Goal: Transaction & Acquisition: Purchase product/service

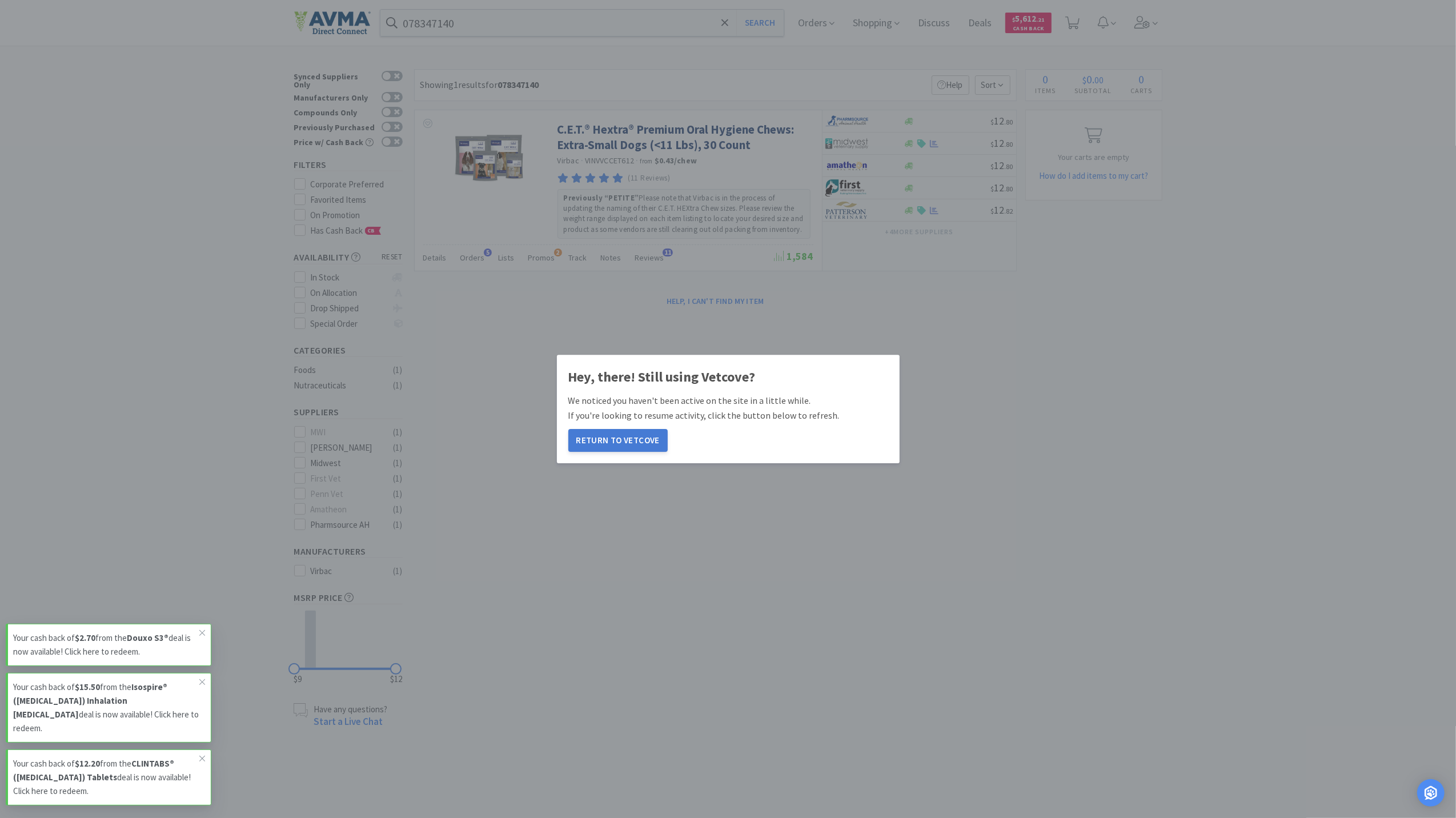
click at [601, 439] on button "Return to Vetcove" at bounding box center [617, 440] width 99 height 22
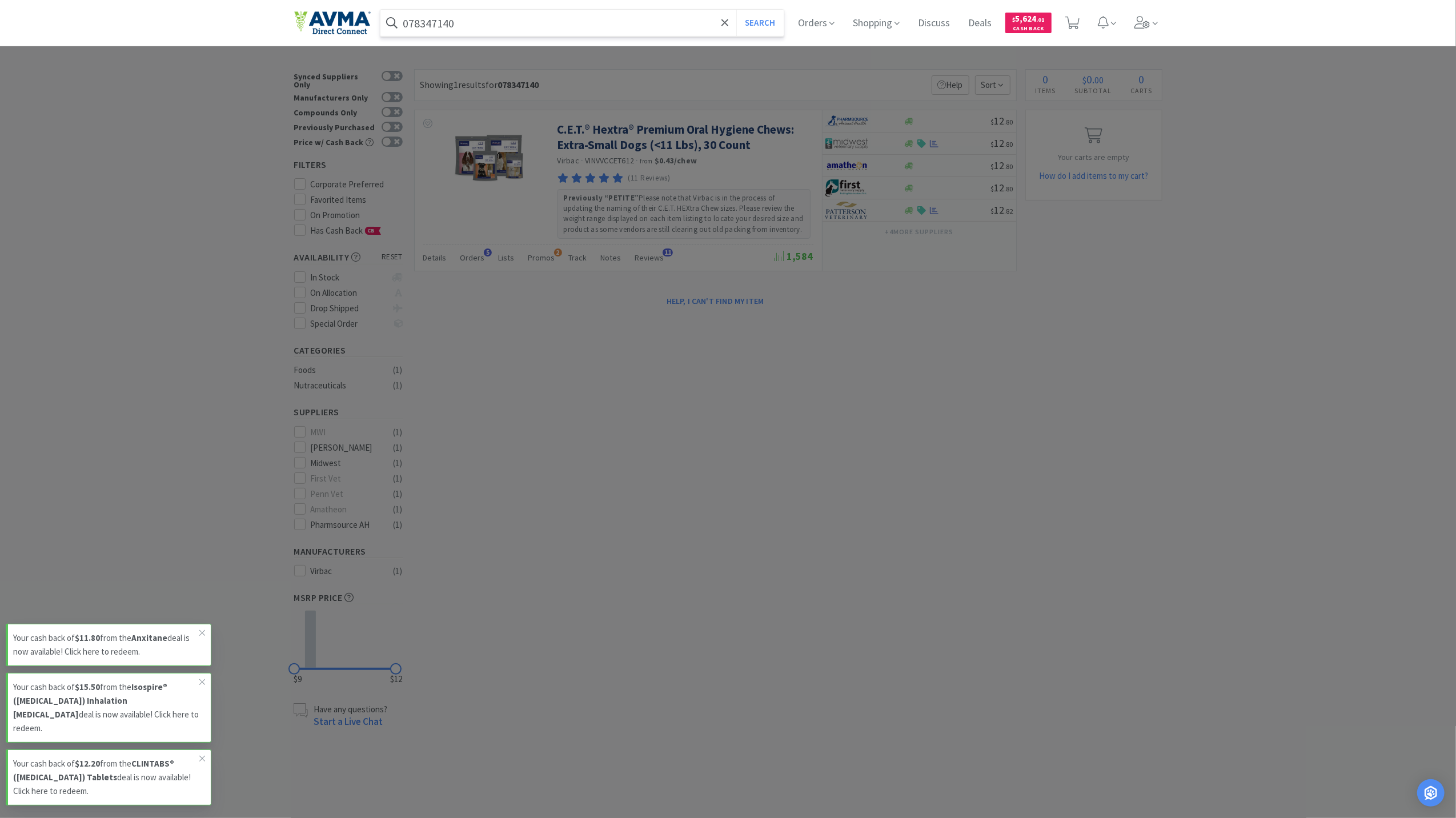
click at [492, 20] on input "078347140" at bounding box center [582, 22] width 404 height 26
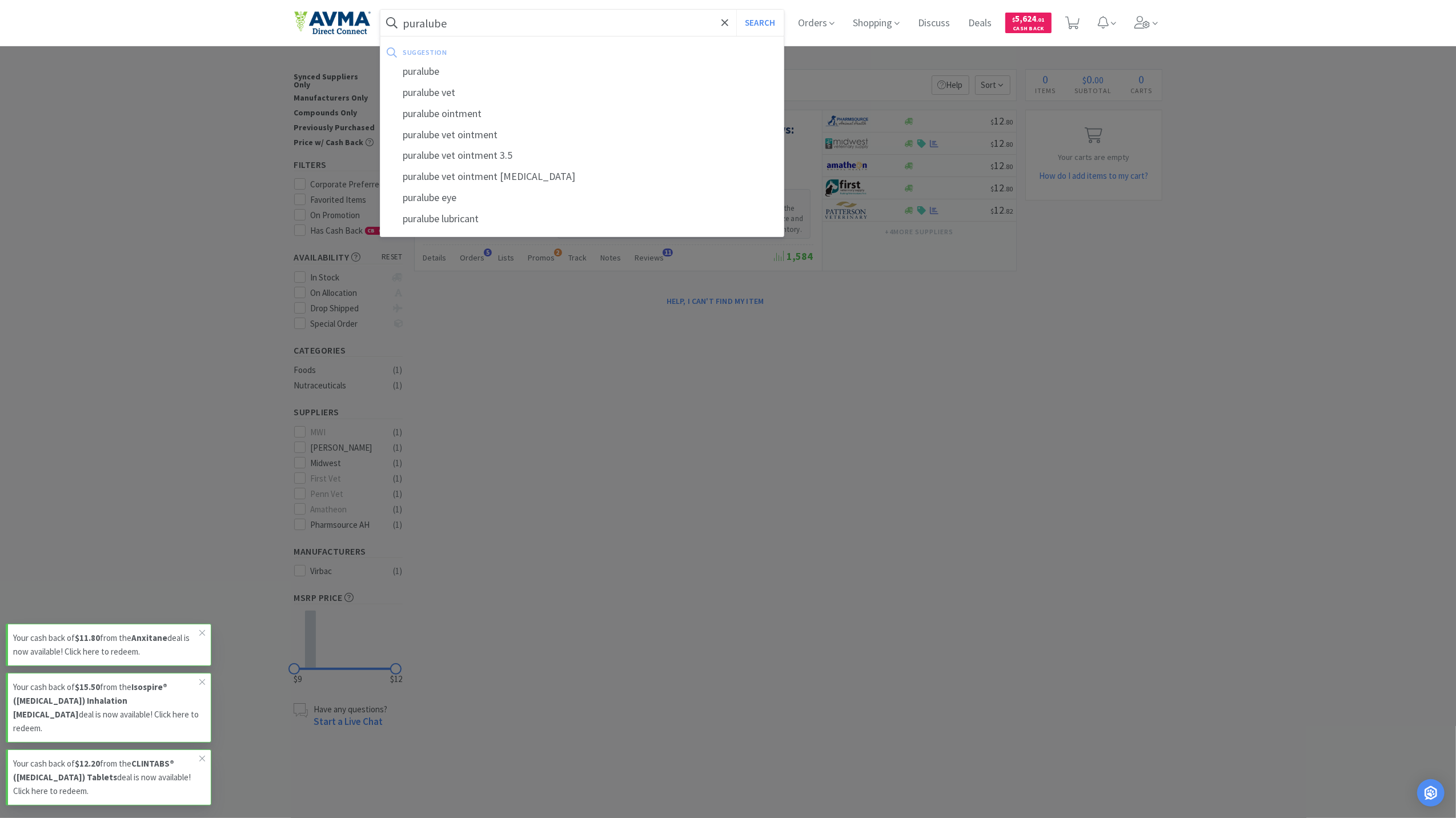
click at [737, 10] on button "Search" at bounding box center [760, 22] width 47 height 26
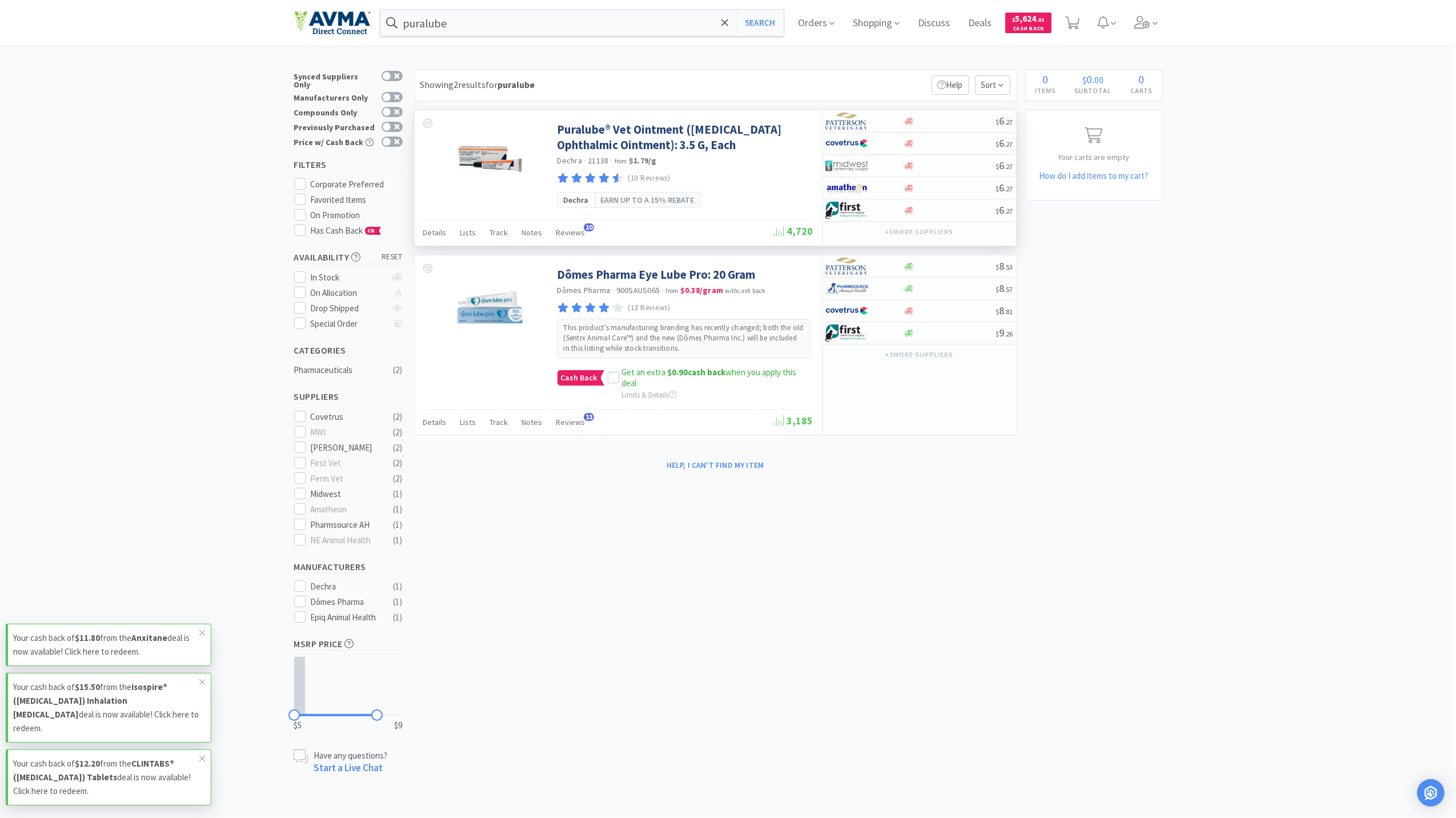
click at [479, 159] on img at bounding box center [488, 159] width 74 height 74
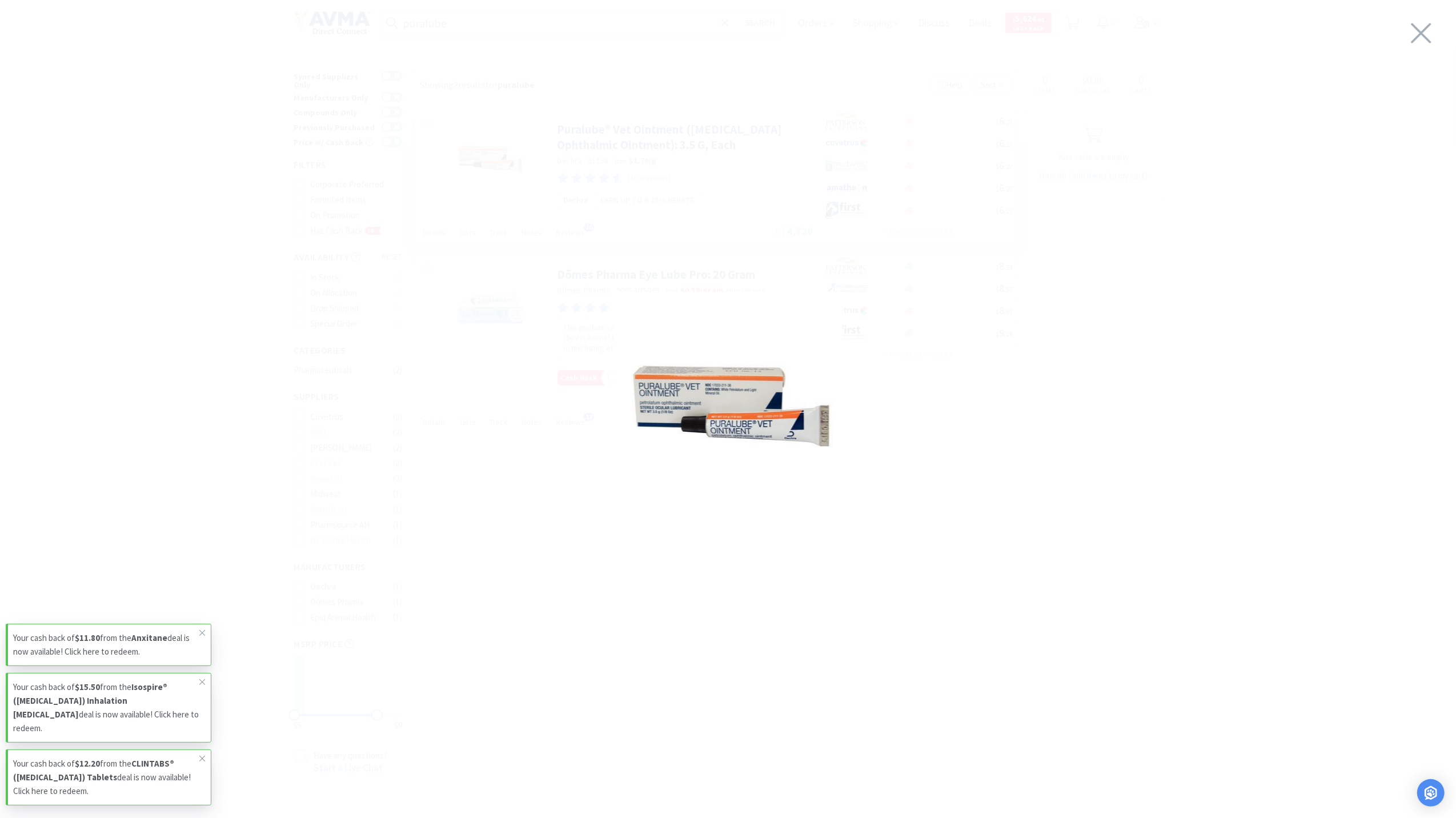
click at [745, 444] on img at bounding box center [728, 406] width 228 height 228
click at [727, 410] on img at bounding box center [728, 406] width 228 height 228
click at [1420, 42] on icon at bounding box center [1421, 33] width 24 height 32
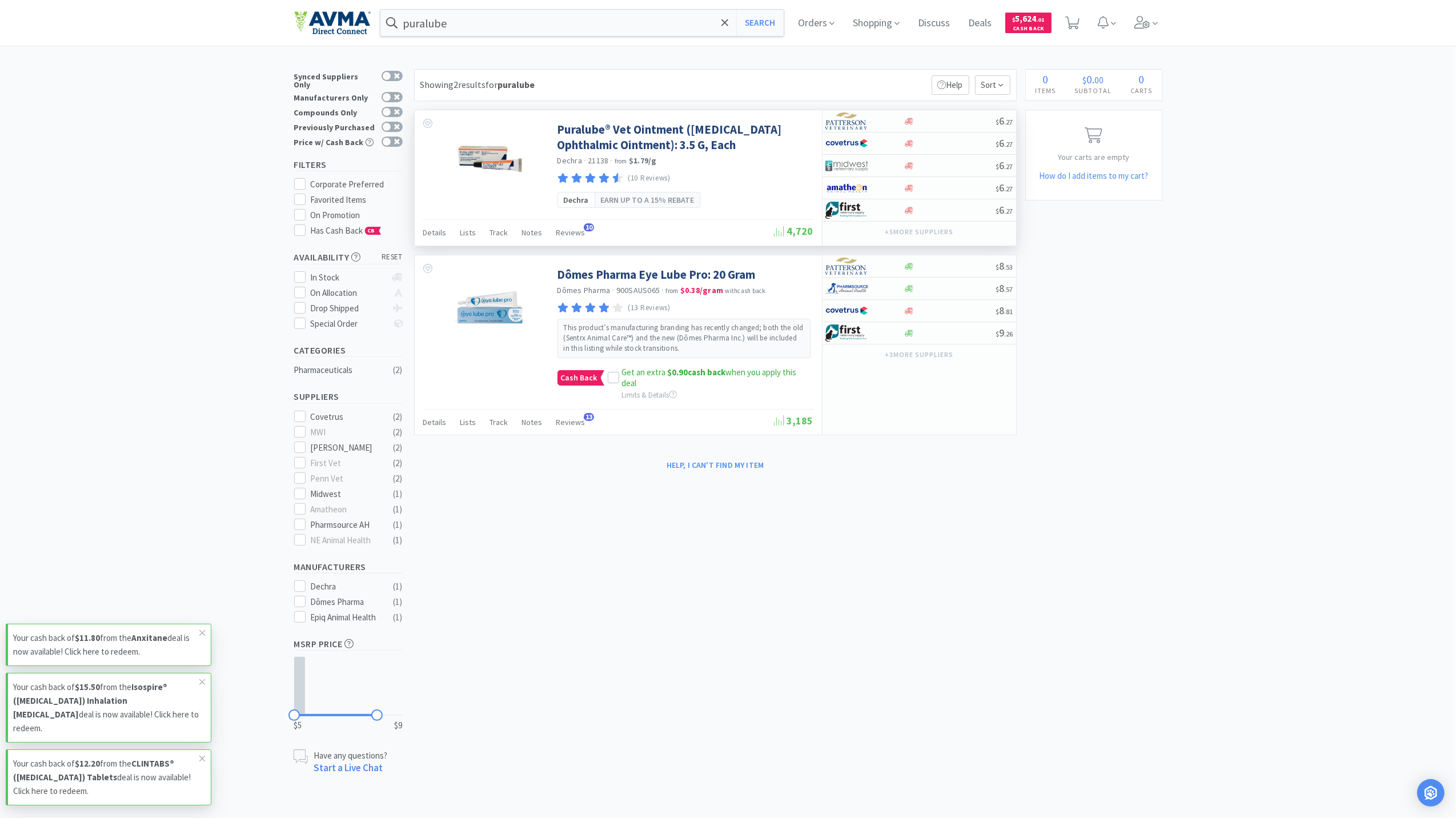
drag, startPoint x: 1137, startPoint y: 751, endPoint x: 1115, endPoint y: 753, distance: 22.1
click at [1137, 751] on div "× Filter Results Synced Suppliers Only Manufacturers Only Compounds Only Previo…" at bounding box center [728, 422] width 868 height 706
click at [1142, 16] on icon at bounding box center [1142, 22] width 16 height 13
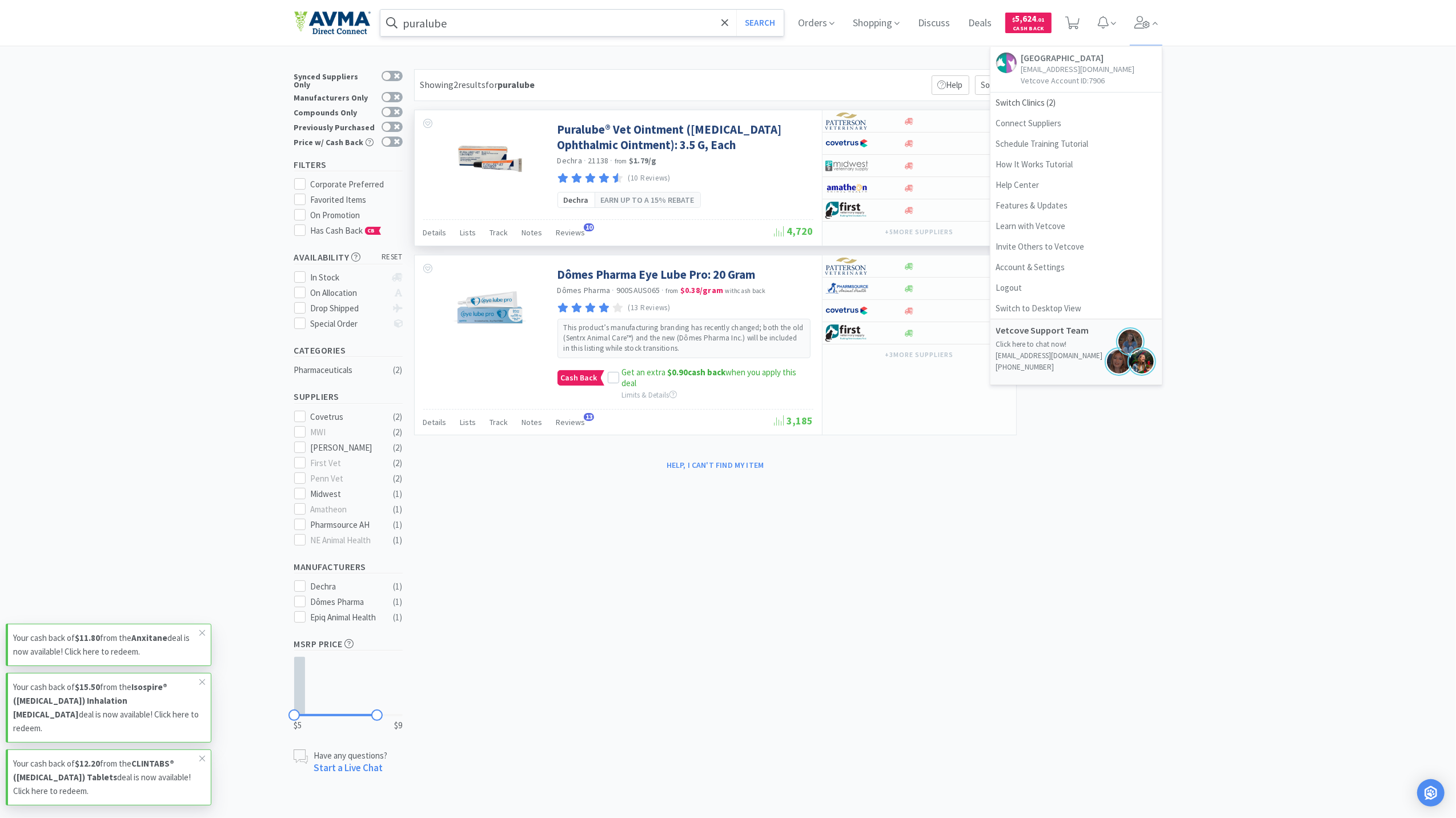
click at [569, 20] on input "puralube" at bounding box center [582, 22] width 404 height 26
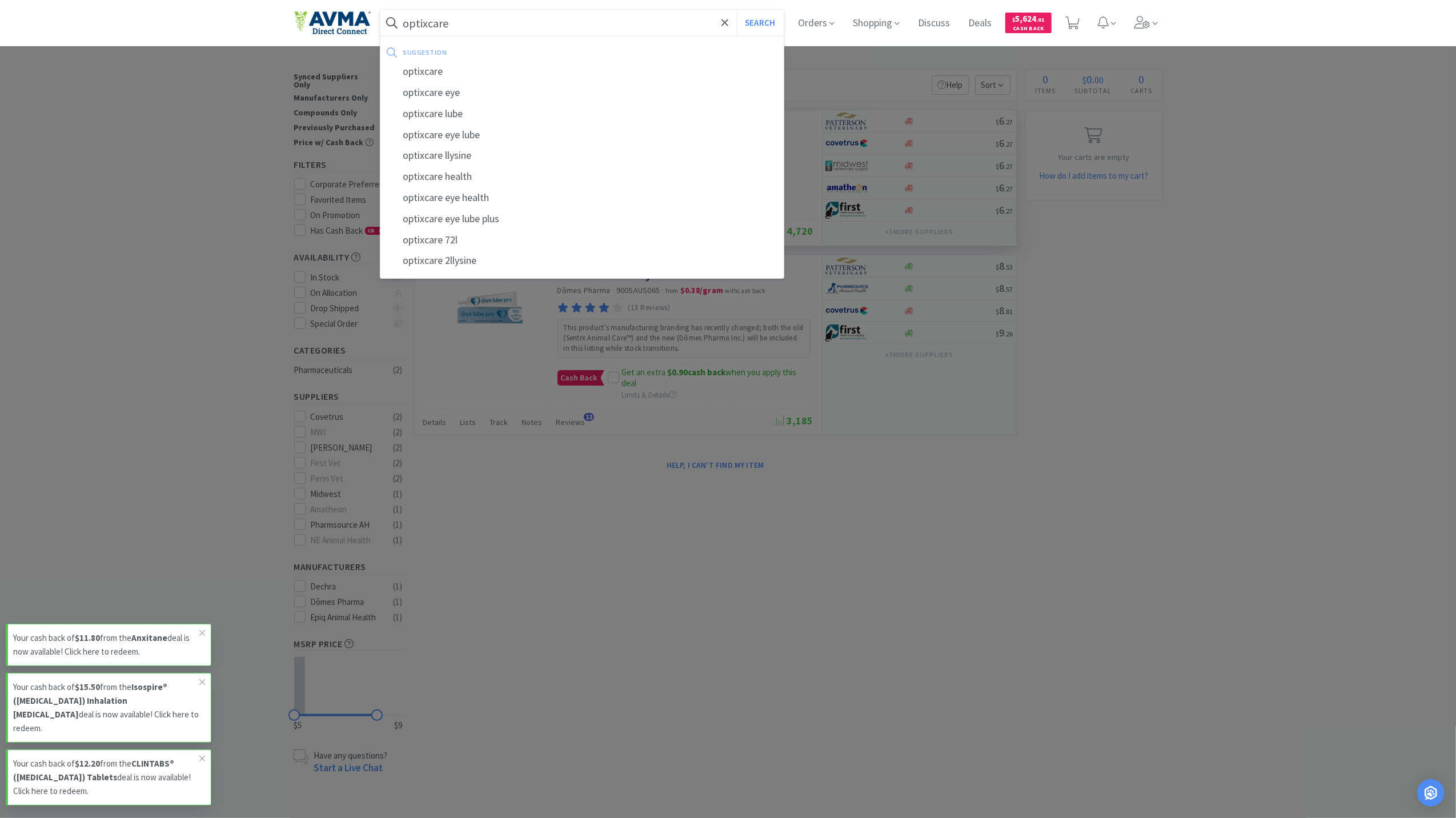
type input "optixcare"
click at [737, 10] on button "Search" at bounding box center [760, 22] width 47 height 26
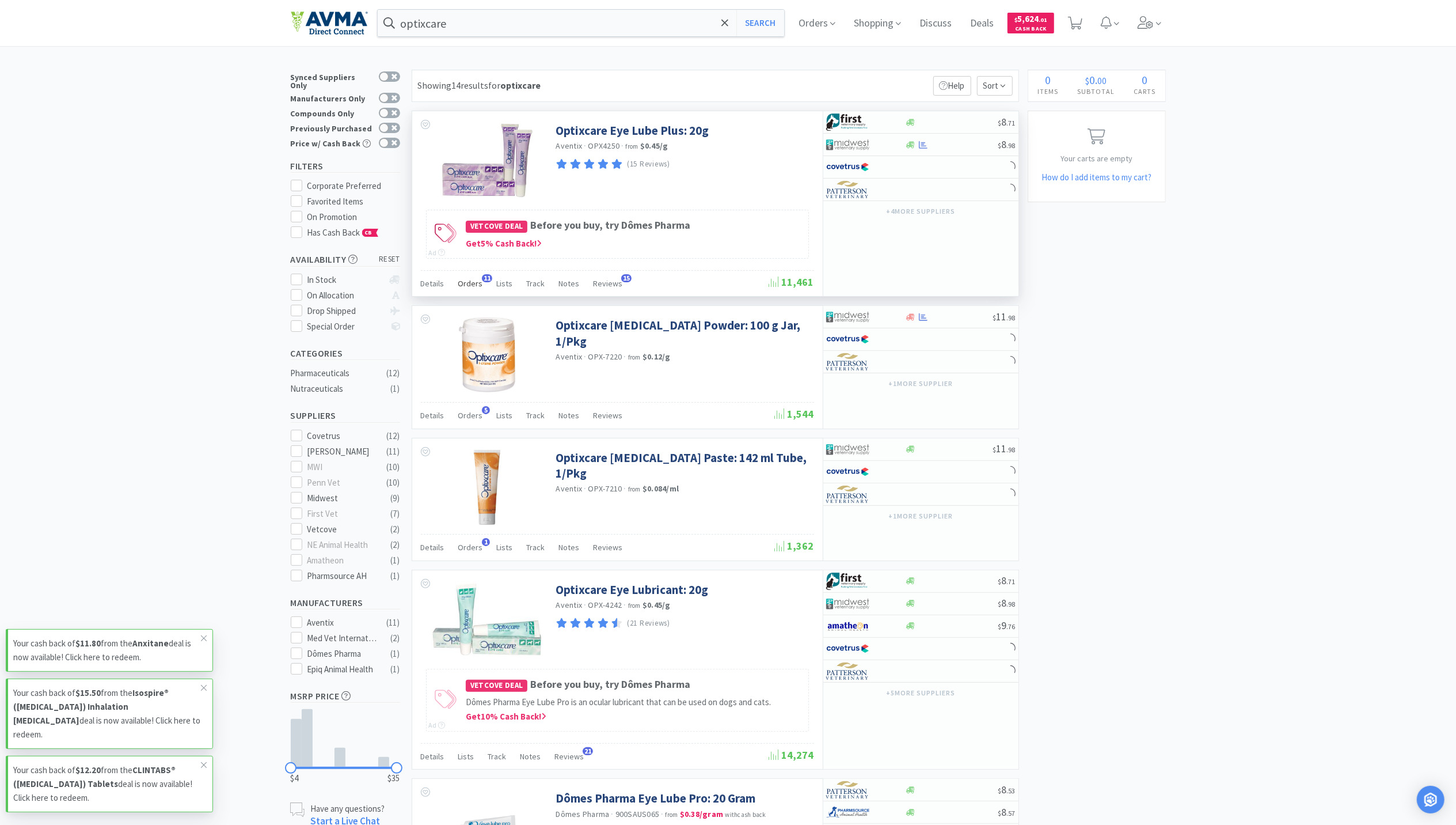
click at [472, 286] on span "Orders" at bounding box center [470, 283] width 24 height 10
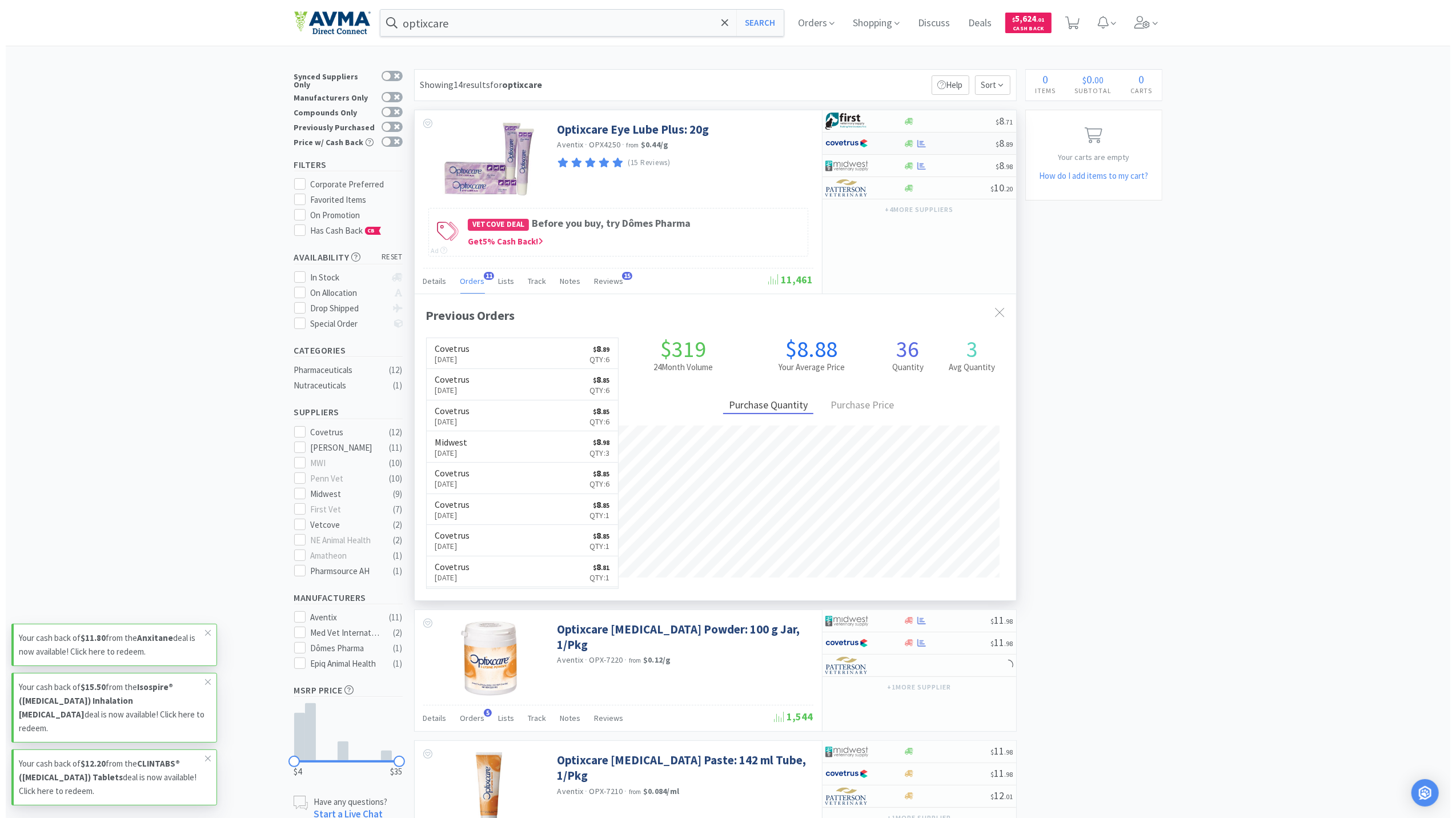
scroll to position [306, 601]
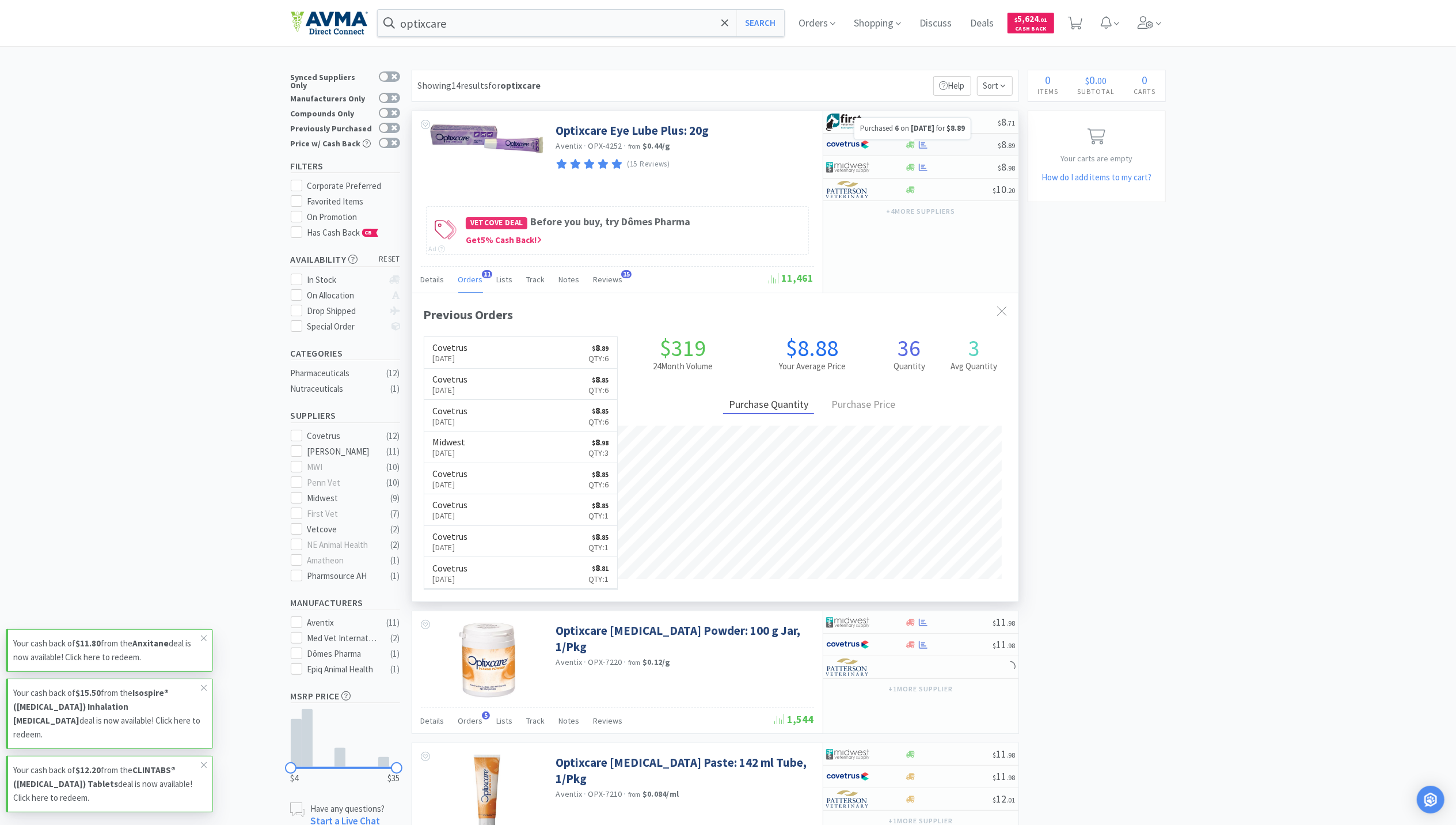
click at [927, 148] on icon at bounding box center [923, 145] width 9 height 9
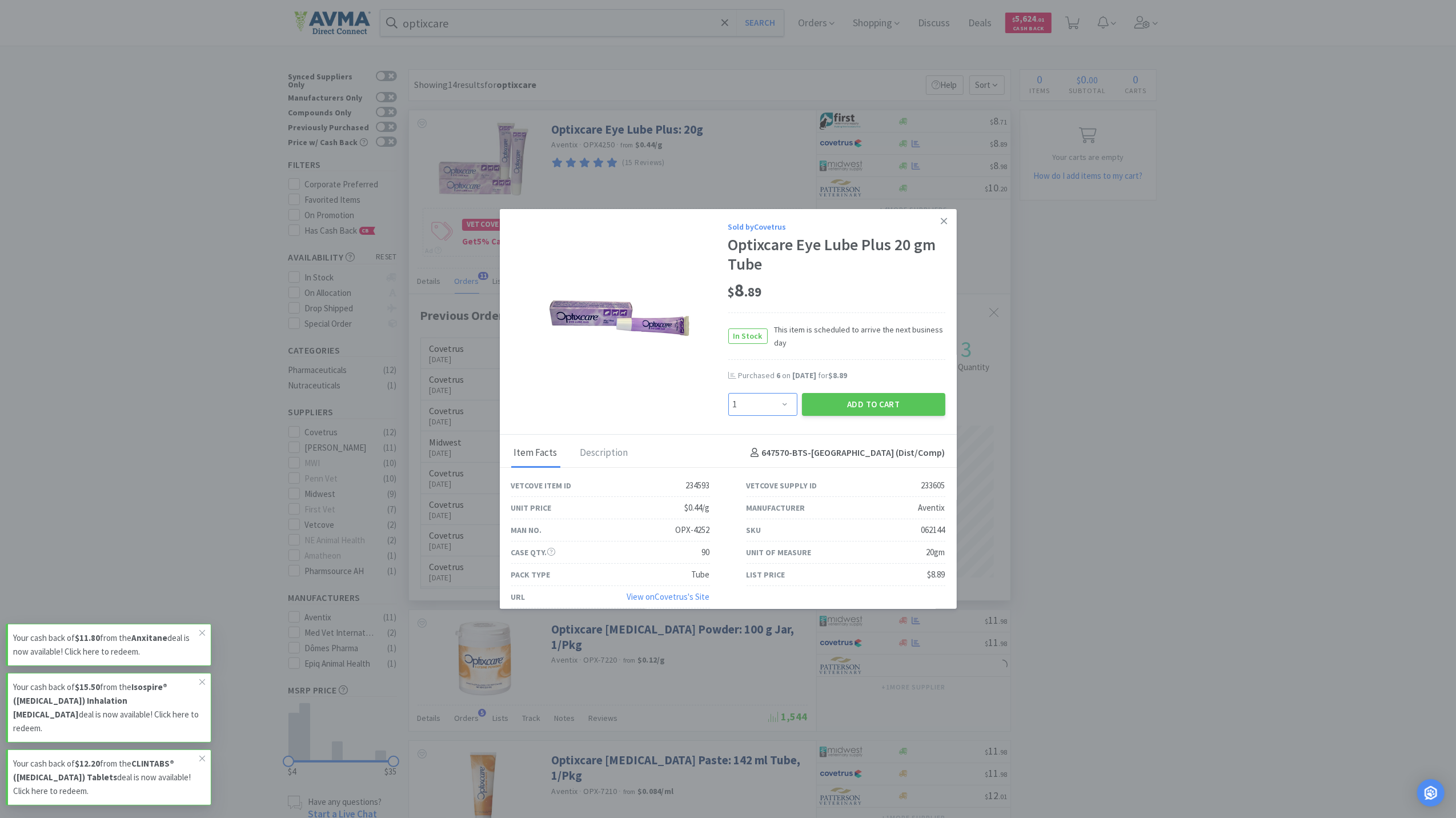
click at [772, 404] on select "Enter Quantity 1 2 3 4 5 6 7 8 9 10 11 12 13 14 15 16 17 18 19 20 Enter Quantity" at bounding box center [762, 404] width 69 height 22
select select "10"
click at [728, 393] on select "Enter Quantity 1 2 3 4 5 6 7 8 9 10 11 12 13 14 15 16 17 18 19 20 Enter Quantity" at bounding box center [762, 404] width 69 height 22
click at [861, 401] on button "Add to Cart" at bounding box center [874, 404] width 143 height 22
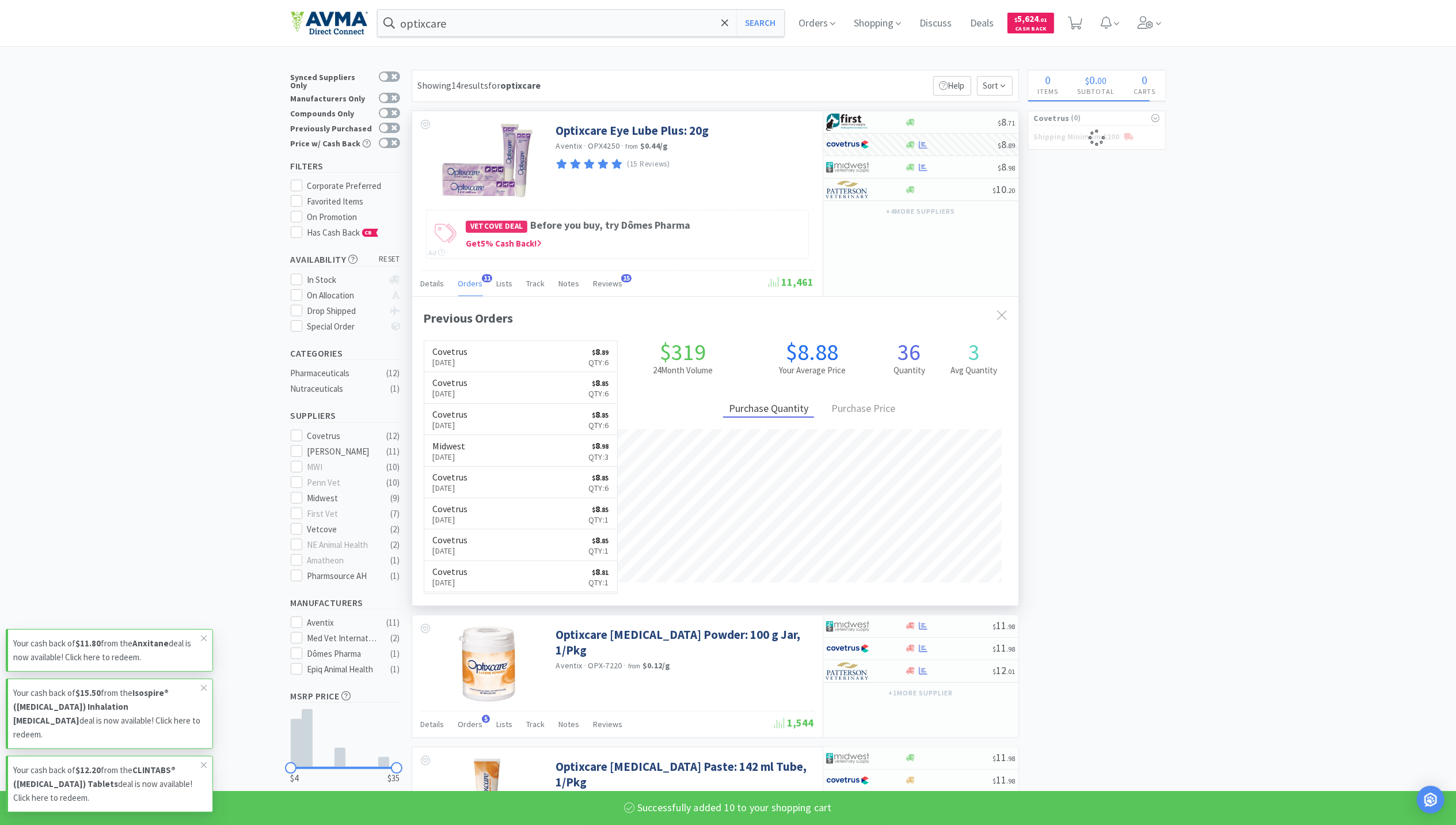
select select "10"
